Goal: Navigation & Orientation: Find specific page/section

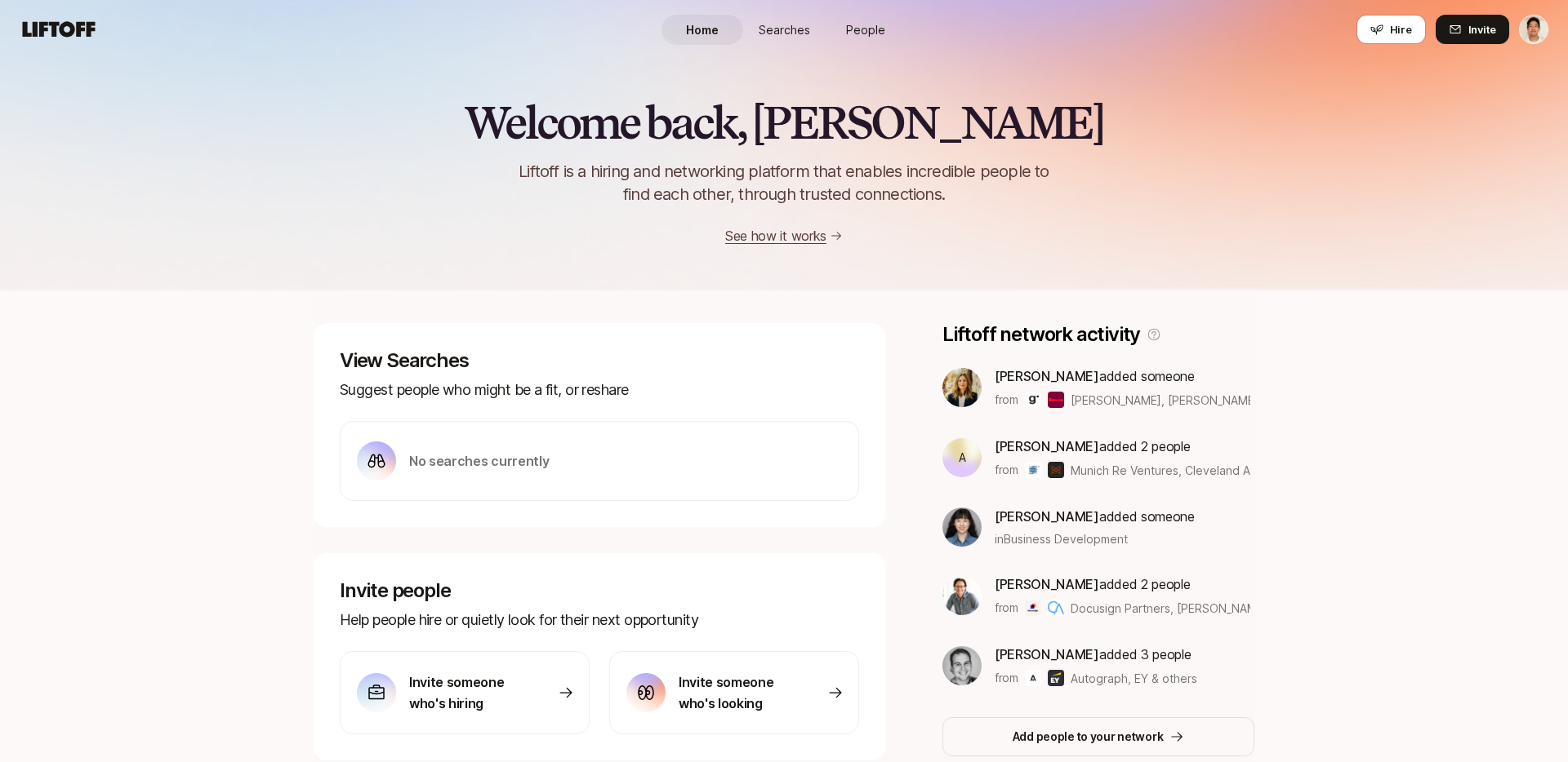
click at [868, 25] on span "People" at bounding box center [866, 30] width 39 height 17
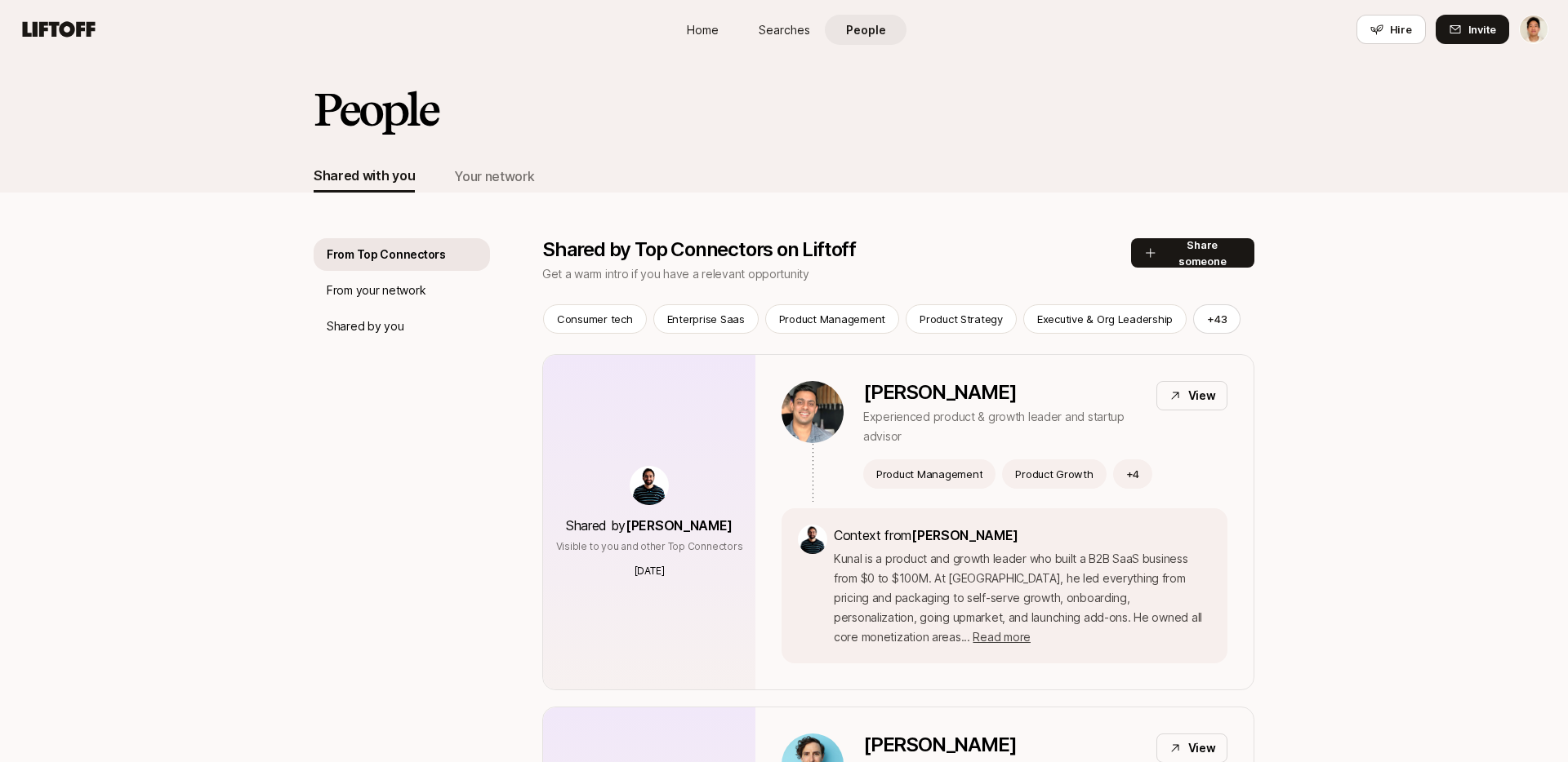
click at [764, 28] on span "Searches" at bounding box center [784, 30] width 52 height 17
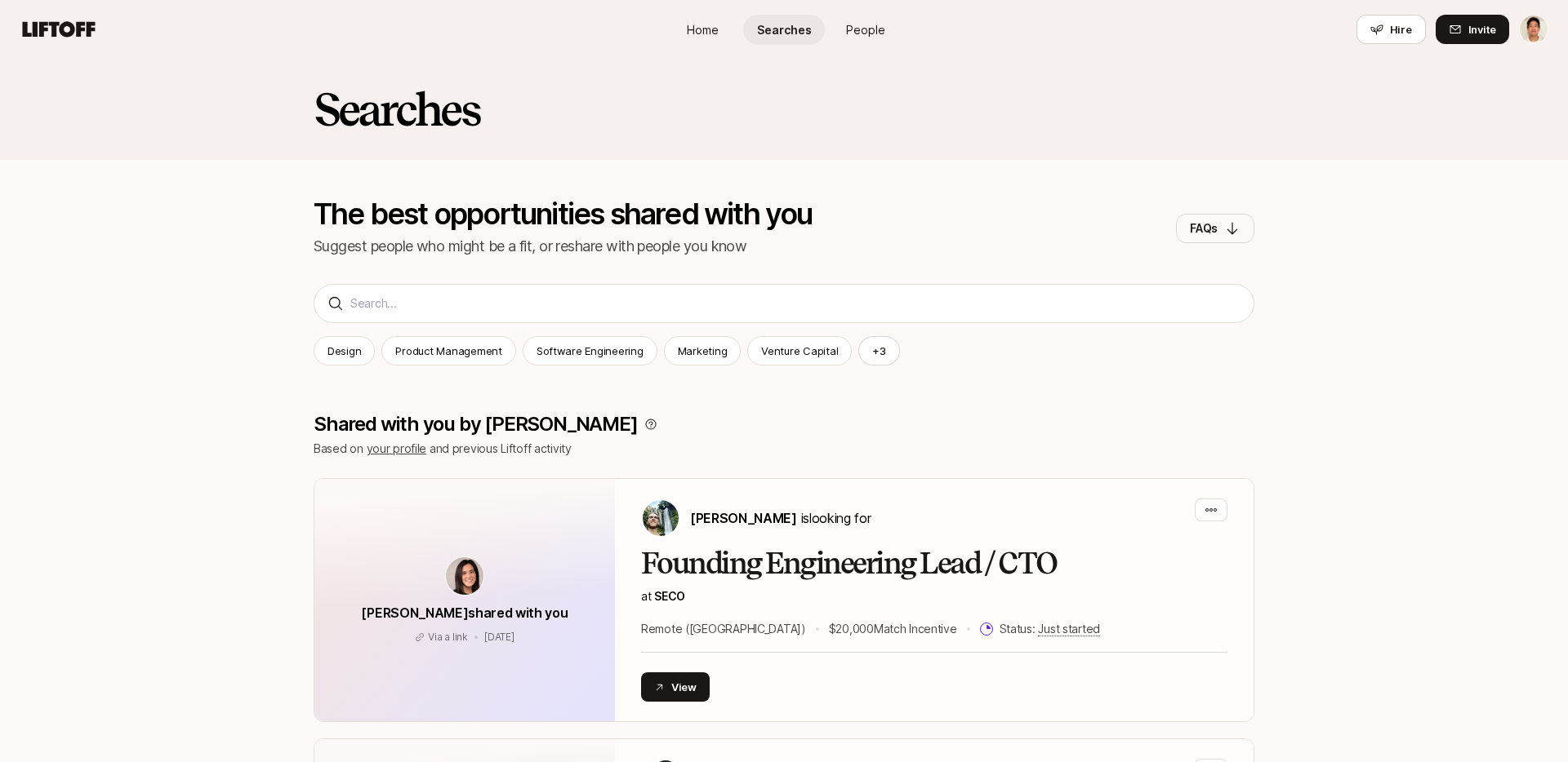
click at [871, 24] on span "People" at bounding box center [866, 30] width 39 height 17
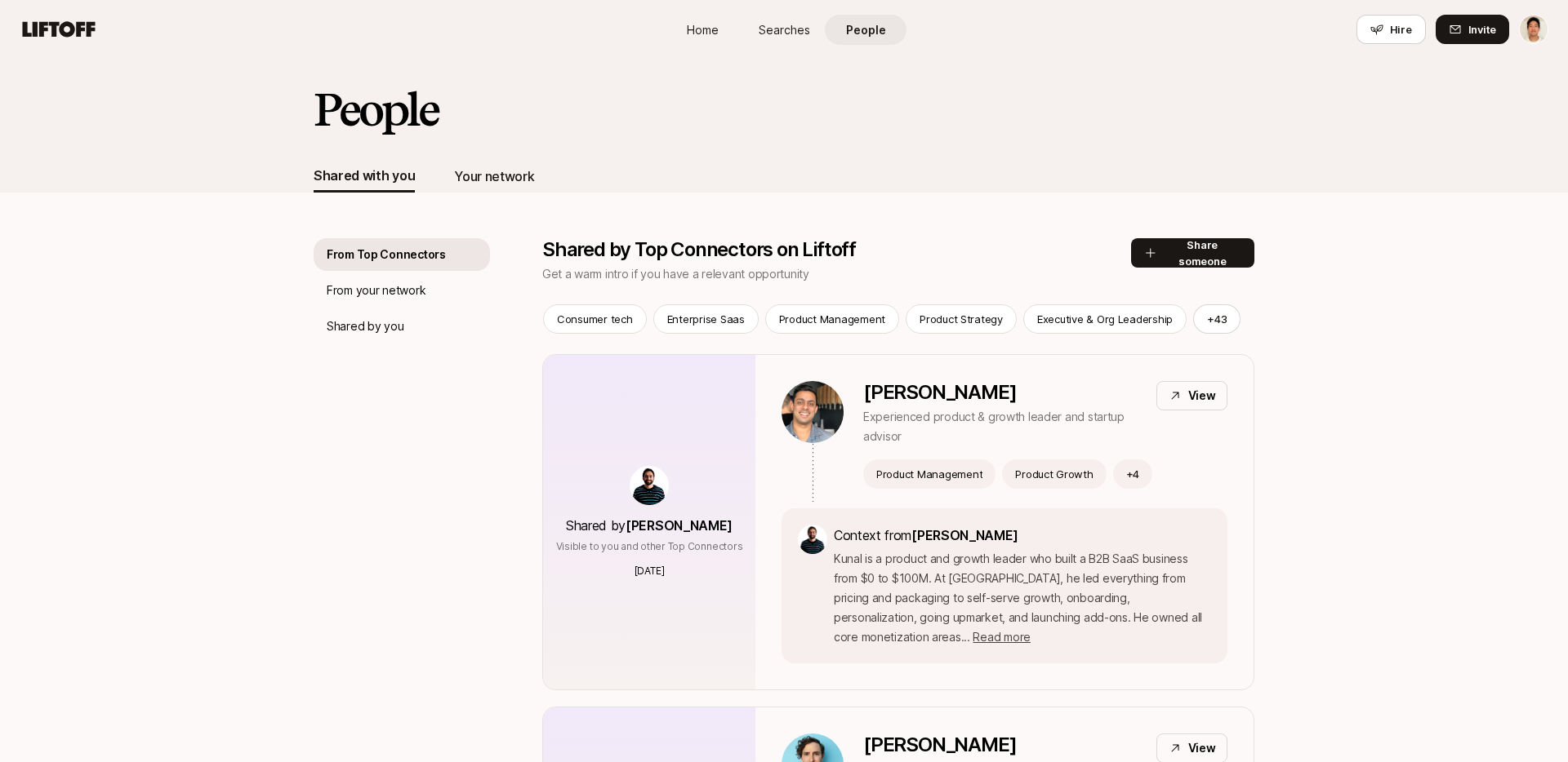
click at [488, 173] on div "Your network" at bounding box center [493, 176] width 80 height 22
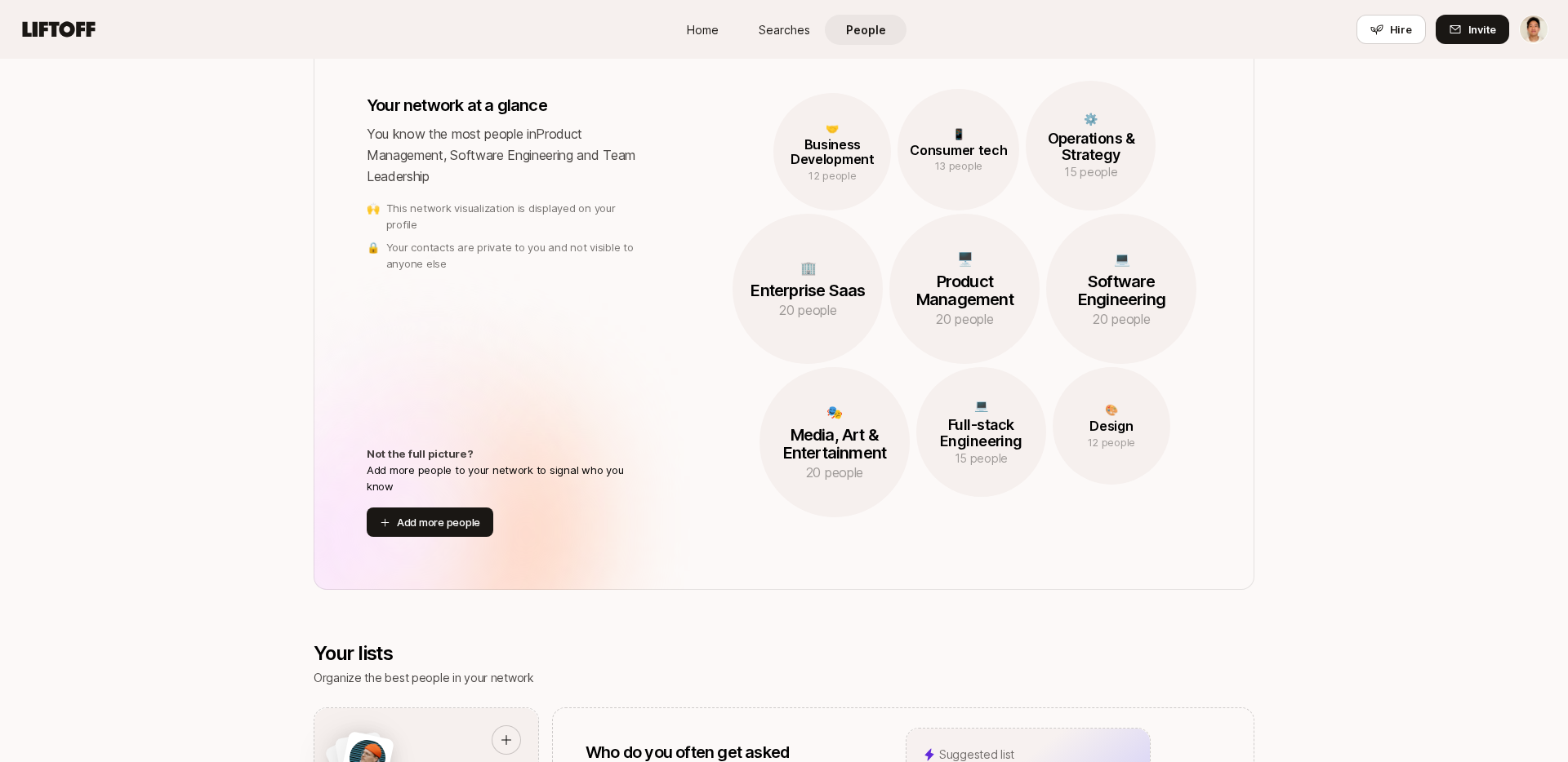
scroll to position [768, 0]
